Goal: Information Seeking & Learning: Learn about a topic

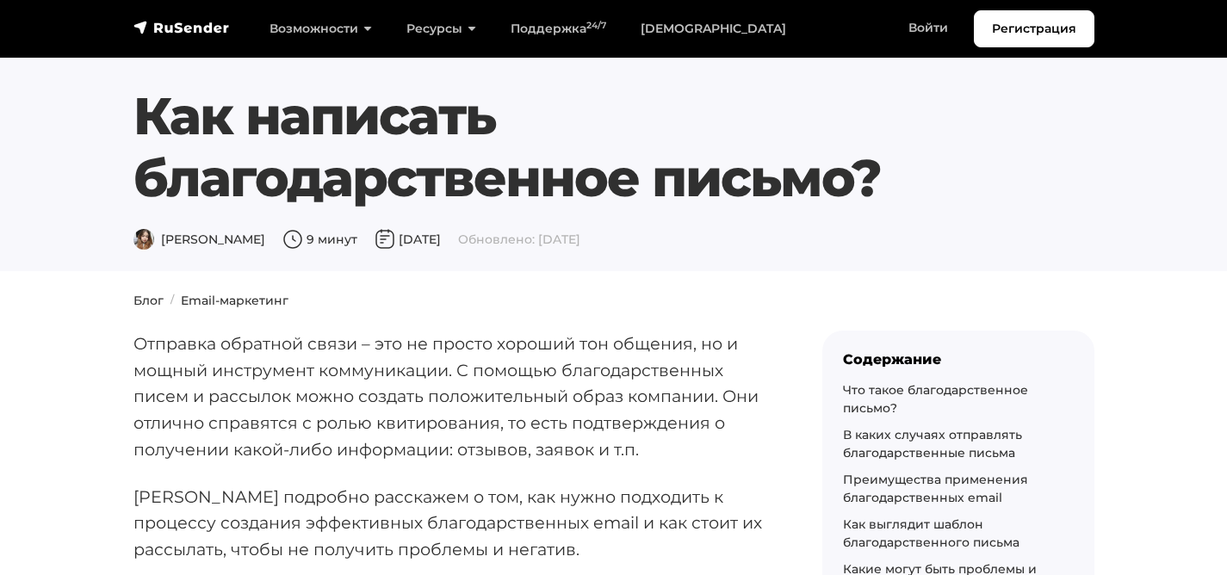
scroll to position [453, 0]
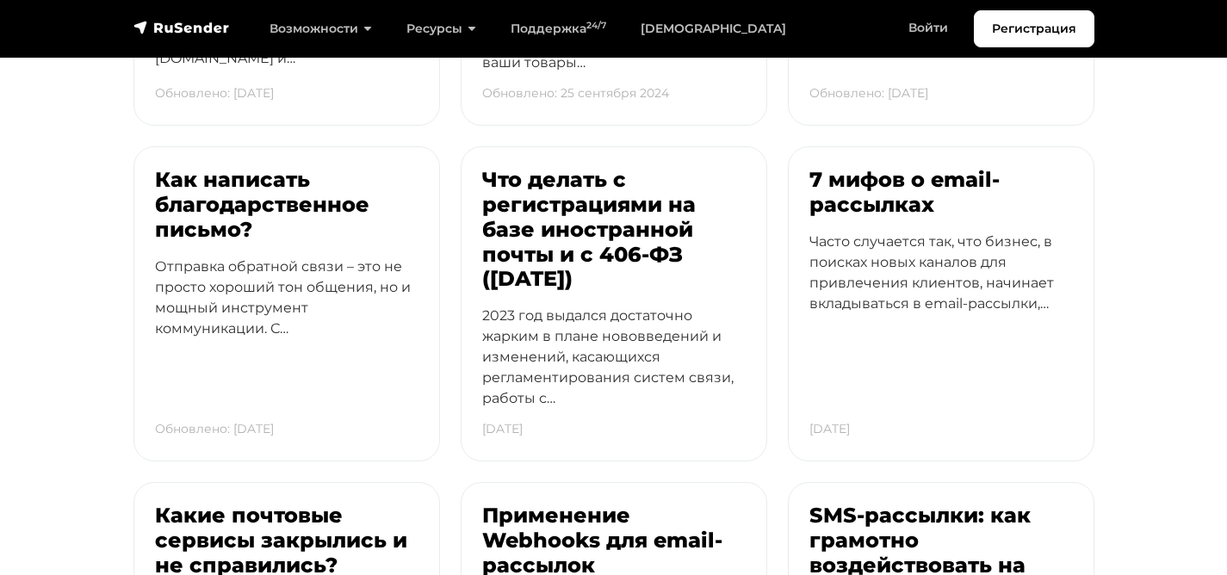
scroll to position [5135, 0]
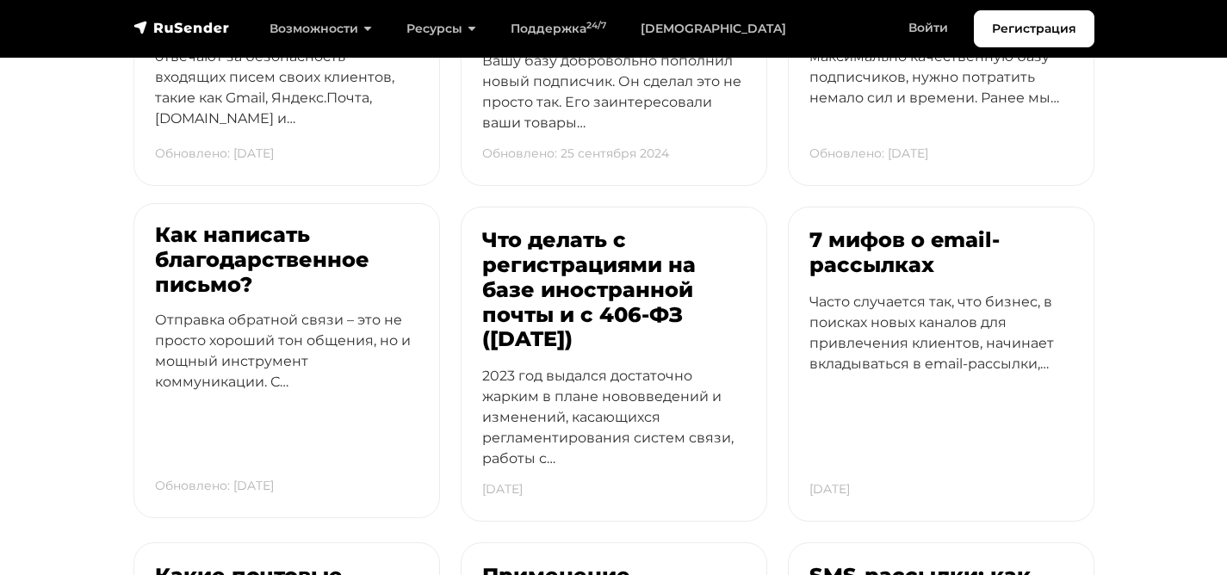
click at [246, 255] on h3 "Как написать благодарственное письмо?" at bounding box center [287, 260] width 264 height 74
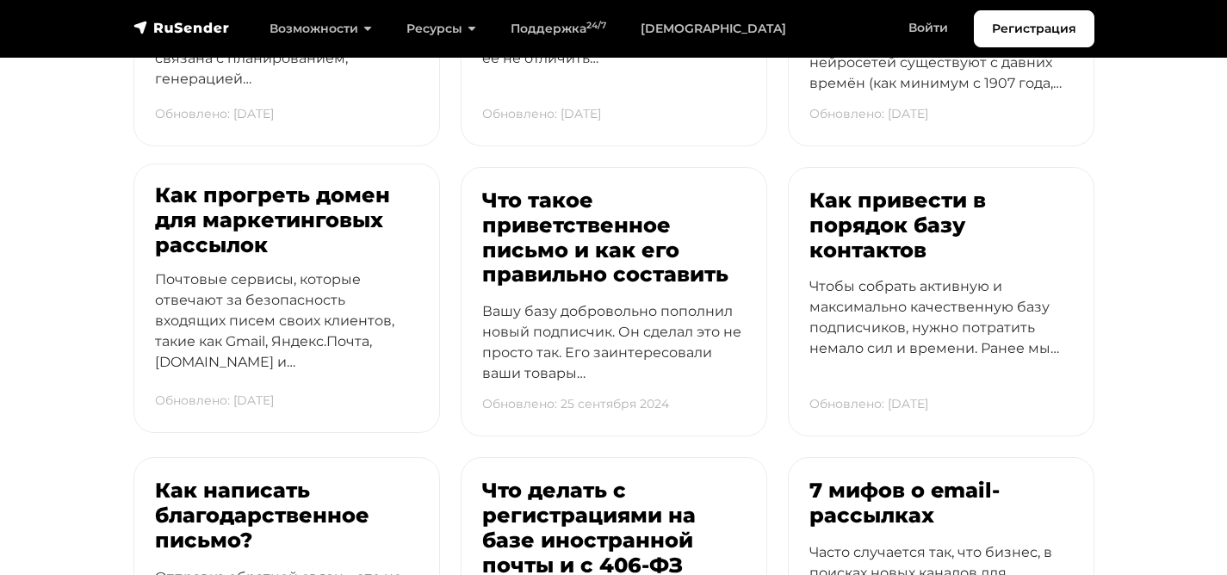
scroll to position [4874, 0]
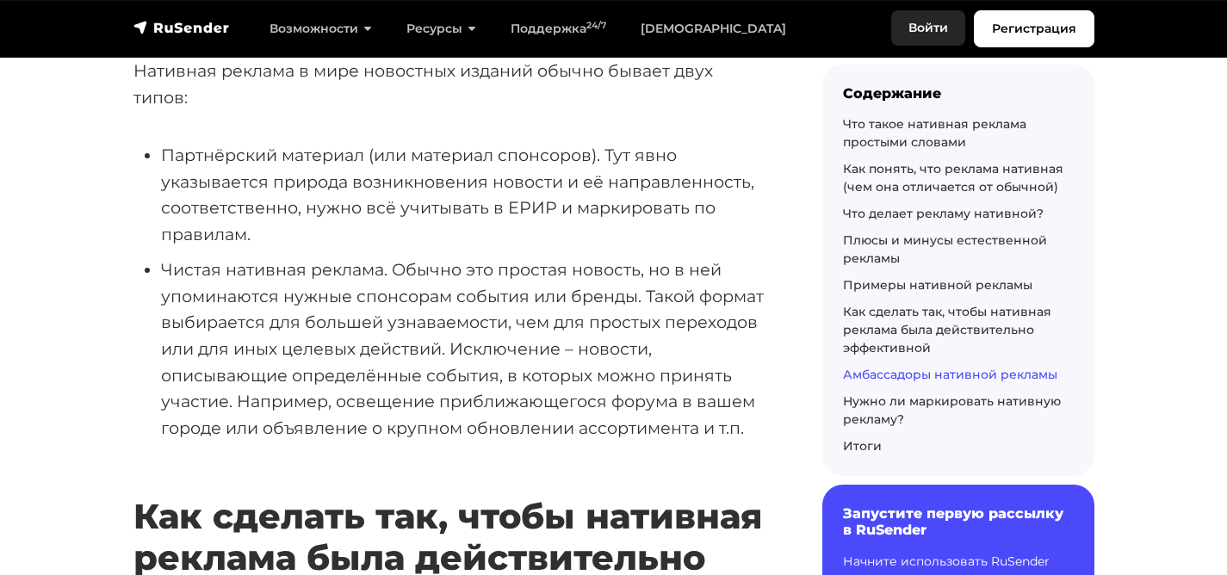
scroll to position [10185, 0]
